Goal: Register for event/course

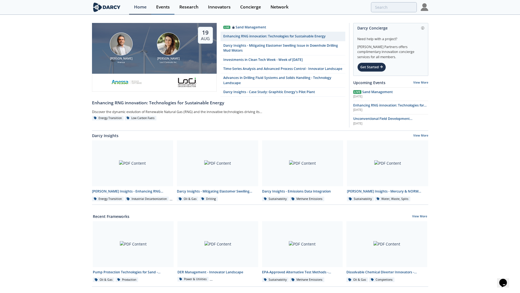
click at [161, 7] on div "Events" at bounding box center [163, 7] width 14 height 4
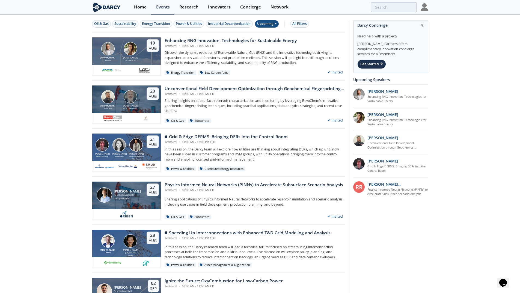
click at [268, 24] on div "Upcoming" at bounding box center [267, 23] width 24 height 7
click at [270, 39] on div "Past" at bounding box center [273, 41] width 34 height 9
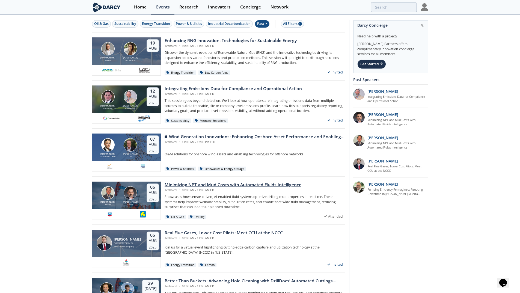
click at [190, 183] on div "Minimizing NPT and Mud Costs with Automated Fluids Intelligence" at bounding box center [232, 184] width 137 height 7
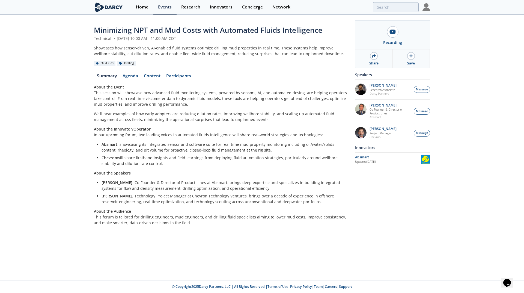
click at [166, 157] on li "Chevron will share firsthand insights and field learnings from deploying fluid …" at bounding box center [222, 160] width 242 height 11
drag, startPoint x: 187, startPoint y: 165, endPoint x: 95, endPoint y: 140, distance: 96.1
click at [95, 140] on div "About the Event This session will showcase how advanced fluid monitoring system…" at bounding box center [220, 154] width 253 height 141
click at [115, 136] on p "About the Innovator/Operator In our upcoming forum, two leading voices in autom…" at bounding box center [220, 131] width 253 height 11
click at [156, 76] on link "Content" at bounding box center [152, 77] width 22 height 7
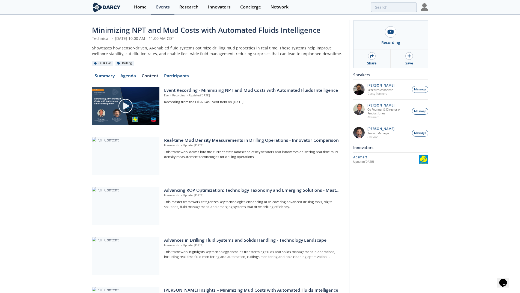
click at [112, 77] on link "Summary" at bounding box center [105, 77] width 26 height 7
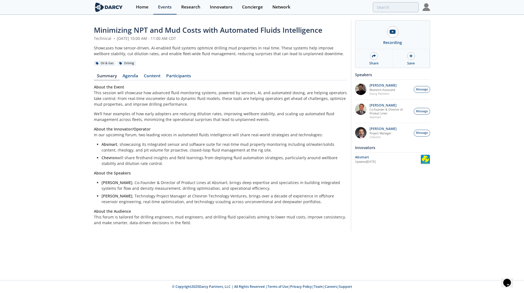
click at [167, 8] on div "Events" at bounding box center [165, 7] width 14 height 4
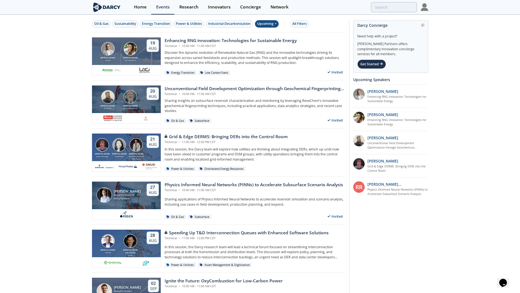
click at [262, 23] on div "Upcoming" at bounding box center [267, 23] width 24 height 7
click at [270, 41] on div "Past" at bounding box center [273, 41] width 34 height 9
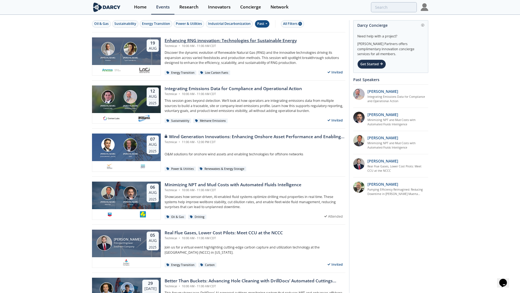
click at [223, 40] on div "Enhancing RNG innovation: Technologies for Sustainable Energy" at bounding box center [230, 40] width 132 height 7
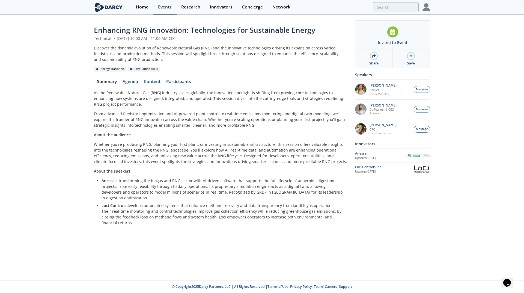
click at [134, 82] on link "Agenda" at bounding box center [129, 82] width 21 height 7
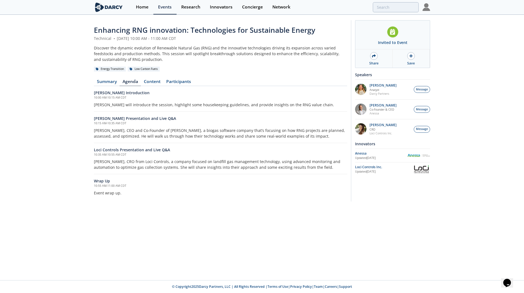
click at [117, 133] on p "[PERSON_NAME], CEO and Co-Founder of [PERSON_NAME], a biogas software company t…" at bounding box center [220, 132] width 253 height 11
drag, startPoint x: 93, startPoint y: 161, endPoint x: 157, endPoint y: 163, distance: 64.1
click at [157, 163] on div "Enhancing RNG innovation: Technologies for Sustainable Energy Technical • [DATE…" at bounding box center [262, 112] width 524 height 194
click at [197, 163] on p "[PERSON_NAME], CRO from Loci Controls, a company focused on landfill gas manage…" at bounding box center [220, 163] width 253 height 11
click at [109, 81] on link "Summary" at bounding box center [107, 82] width 26 height 7
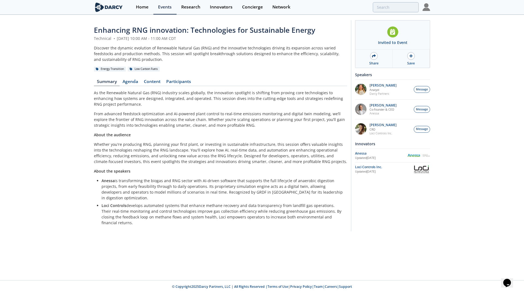
click at [152, 158] on p "Whether you're producing RNG, planning your first plant, or investing in sustai…" at bounding box center [220, 152] width 253 height 23
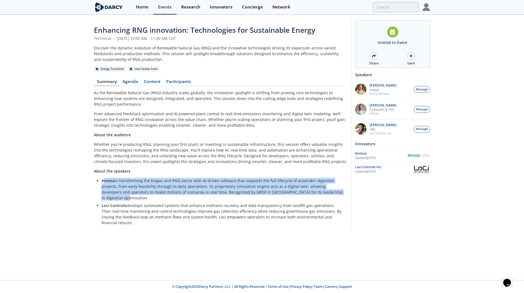
drag, startPoint x: 103, startPoint y: 181, endPoint x: 337, endPoint y: 190, distance: 233.7
click at [337, 190] on p "[PERSON_NAME] is transforming the biogas and RNG sector with AI-driven software…" at bounding box center [222, 189] width 242 height 23
drag, startPoint x: 335, startPoint y: 193, endPoint x: 100, endPoint y: 177, distance: 235.4
click at [100, 177] on div "As the Renewable Natural Gas (RNG) industry scales globally, the innovation spo…" at bounding box center [220, 158] width 253 height 136
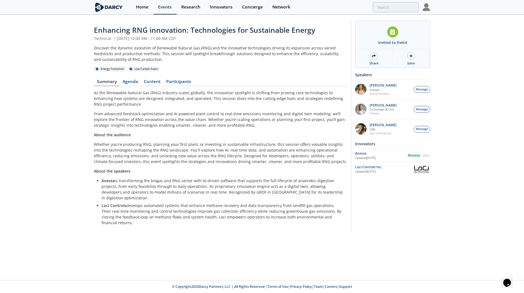
click at [153, 139] on div "As the Renewable Natural Gas (RNG) industry scales globally, the innovation spo…" at bounding box center [220, 158] width 253 height 136
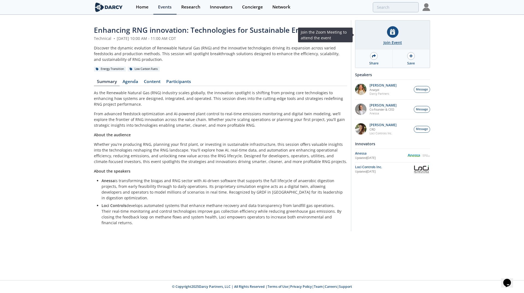
click at [397, 43] on div "Join Event" at bounding box center [392, 43] width 19 height 6
